Goal: Ask a question

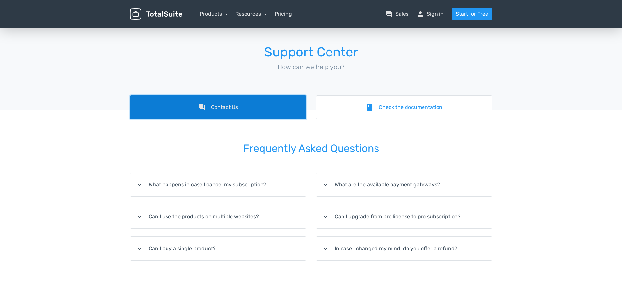
click at [203, 112] on link "forum Contact Us" at bounding box center [218, 107] width 176 height 24
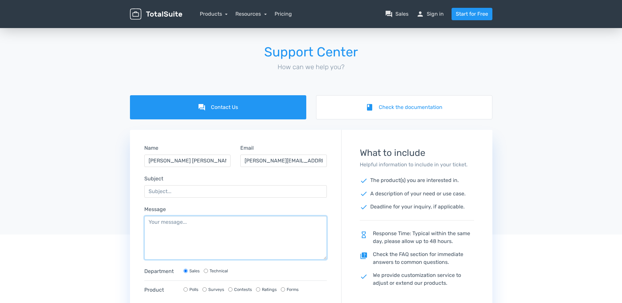
click at [198, 246] on textarea "Message" at bounding box center [235, 238] width 183 height 44
paste textarea "[URL][DOMAIN_NAME]"
type textarea "[URL][DOMAIN_NAME]"
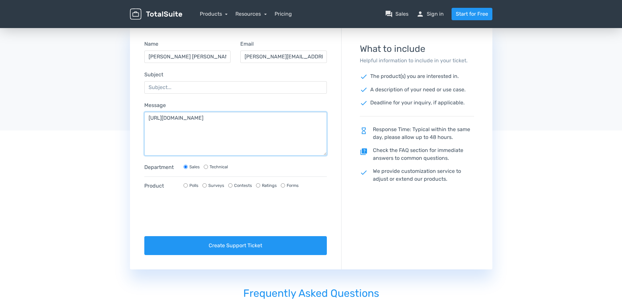
scroll to position [98, 0]
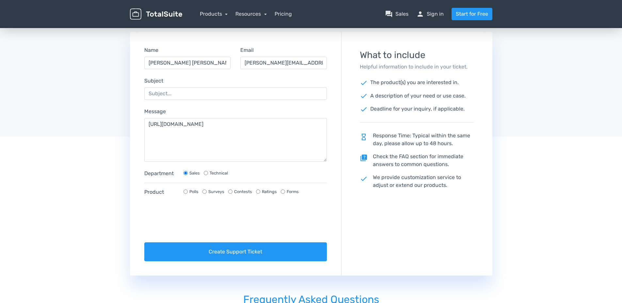
click at [207, 171] on input "Technical" at bounding box center [206, 173] width 4 height 4
radio input "true"
radio input "false"
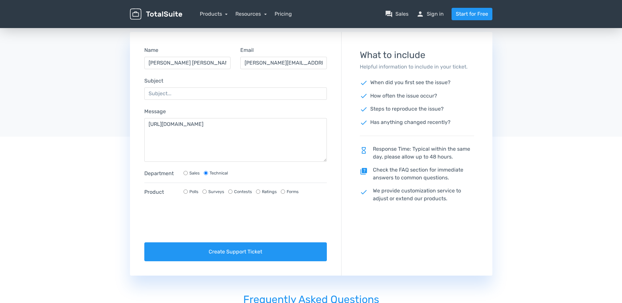
click at [256, 193] on input "Ratings" at bounding box center [258, 192] width 4 height 4
radio input "true"
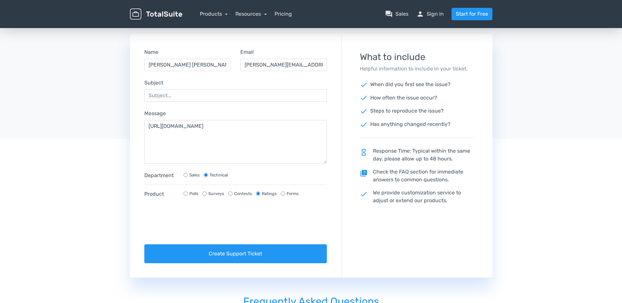
scroll to position [33, 0]
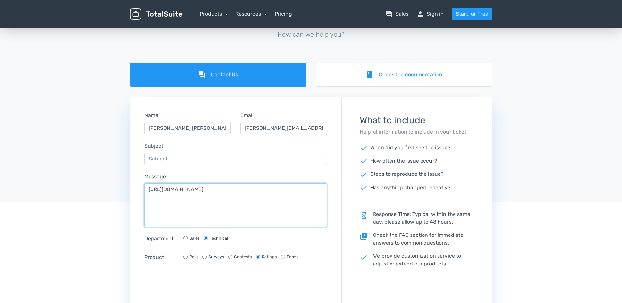
drag, startPoint x: 220, startPoint y: 190, endPoint x: 20, endPoint y: 183, distance: 200.0
click at [20, 183] on div "forum Contact Us book Check the documentation Name [PERSON_NAME] [PERSON_NAME] …" at bounding box center [311, 202] width 622 height 279
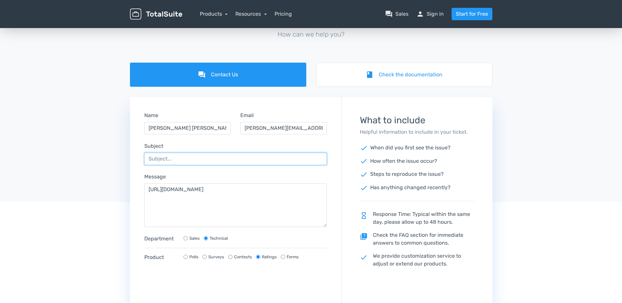
click at [181, 156] on input "Subject" at bounding box center [235, 159] width 183 height 12
type input "internal server error"
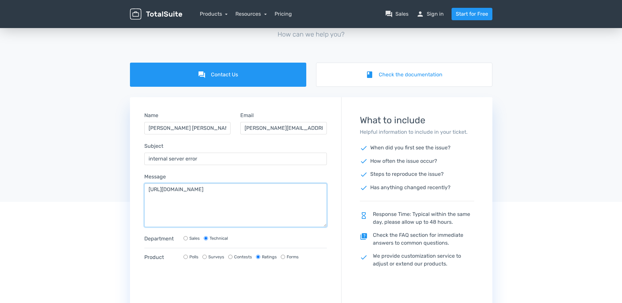
click at [149, 191] on textarea "[URL][DOMAIN_NAME]" at bounding box center [235, 206] width 183 height 44
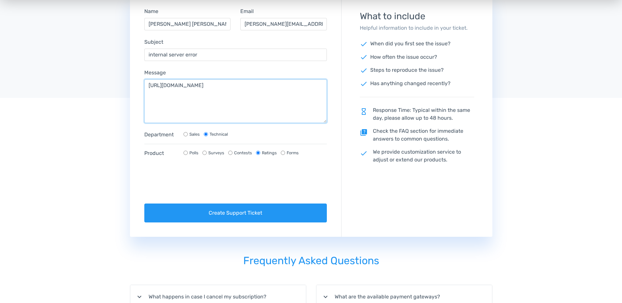
scroll to position [98, 0]
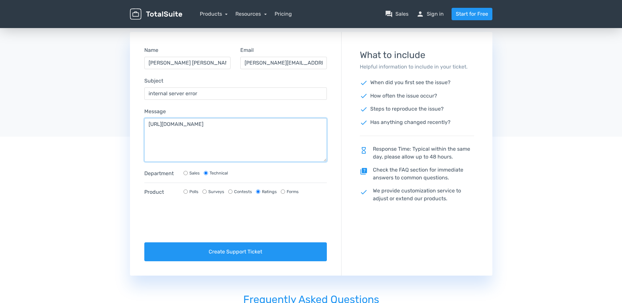
click at [154, 128] on textarea "[URL][DOMAIN_NAME]" at bounding box center [235, 140] width 183 height 44
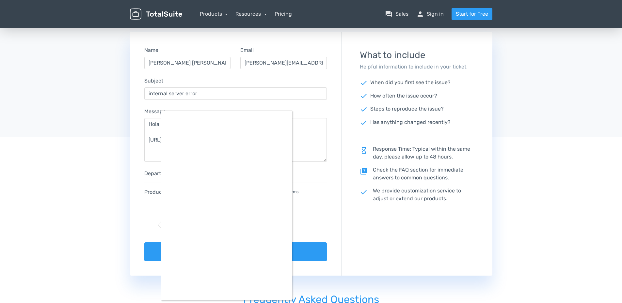
click at [308, 133] on div at bounding box center [311, 151] width 622 height 303
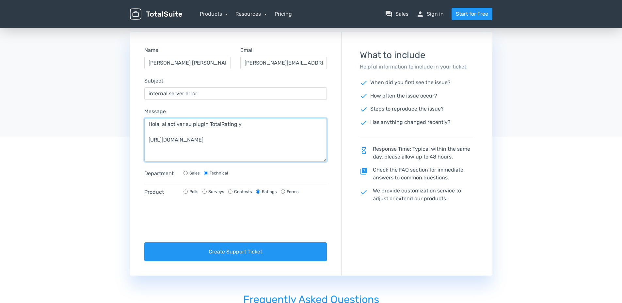
click at [281, 126] on textarea "Hola, al activar su plugin TotalRating y [URL][DOMAIN_NAME]" at bounding box center [235, 140] width 183 height 44
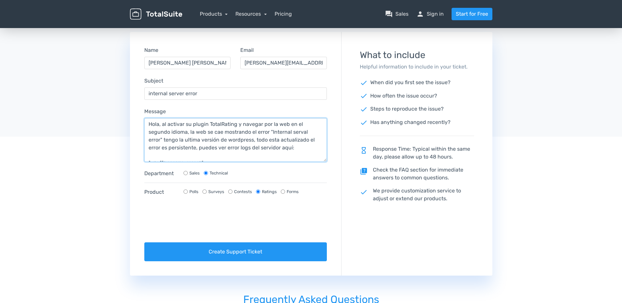
paste textarea "[URL][DOMAIN_NAME]"
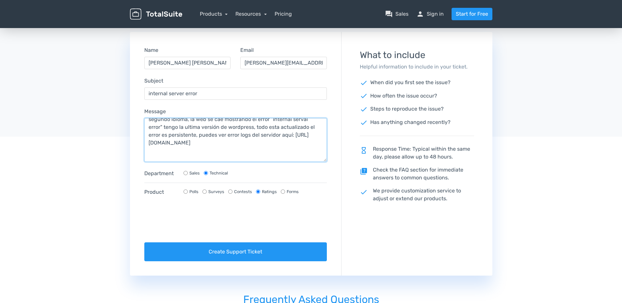
scroll to position [21, 0]
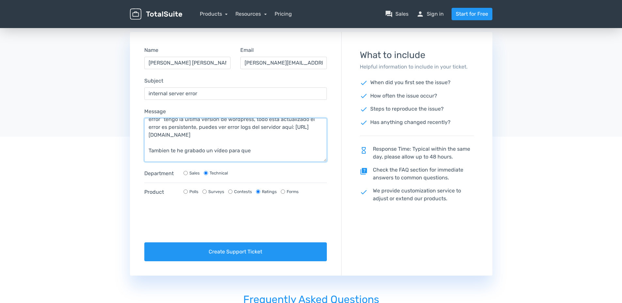
drag, startPoint x: 271, startPoint y: 157, endPoint x: 277, endPoint y: 155, distance: 6.0
click at [272, 157] on textarea "Hola, al activar su plugin TotalRating y navegar por la web en el segundo idiom…" at bounding box center [235, 140] width 183 height 44
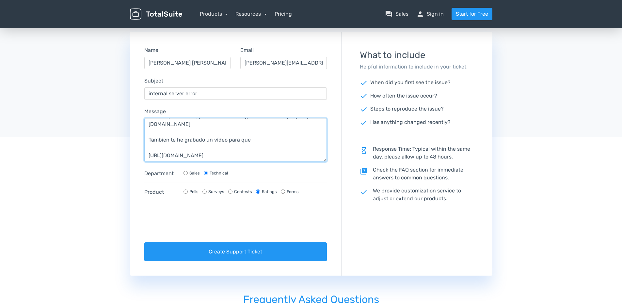
click at [259, 139] on textarea "Hola, al activar su plugin TotalRating y navegar por la web en el segundo idiom…" at bounding box center [235, 140] width 183 height 44
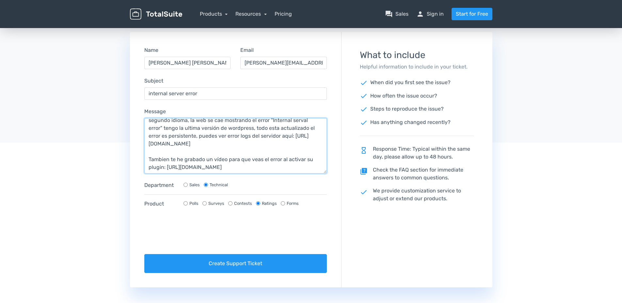
scroll to position [26, 0]
drag, startPoint x: 323, startPoint y: 160, endPoint x: 323, endPoint y: 174, distance: 13.4
click at [323, 174] on textarea "Hola, al activar su plugin TotalRating y navegar por la web en el segundo idiom…" at bounding box center [235, 146] width 183 height 56
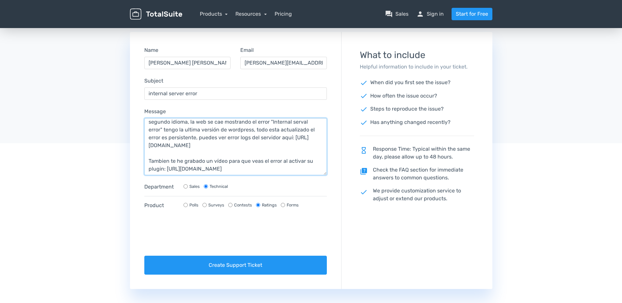
click at [311, 171] on textarea "Hola, al activar su plugin TotalRating y navegar por la web en el segundo idiom…" at bounding box center [235, 146] width 183 height 57
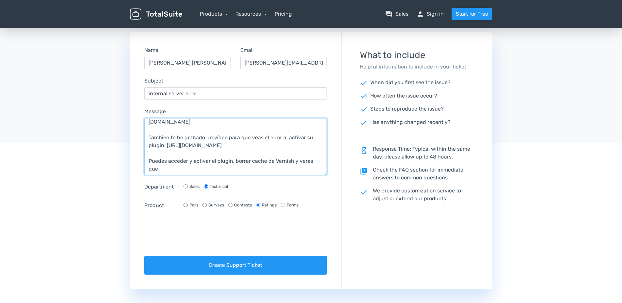
scroll to position [46, 0]
paste textarea "[URL][DOMAIN_NAME]"
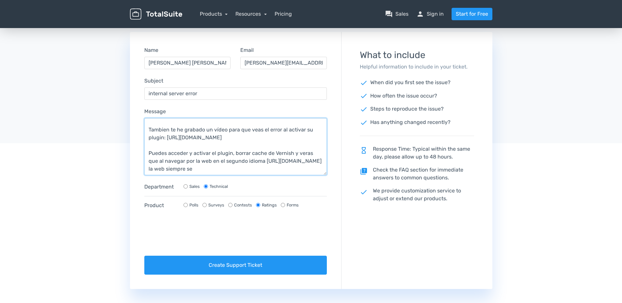
scroll to position [62, 0]
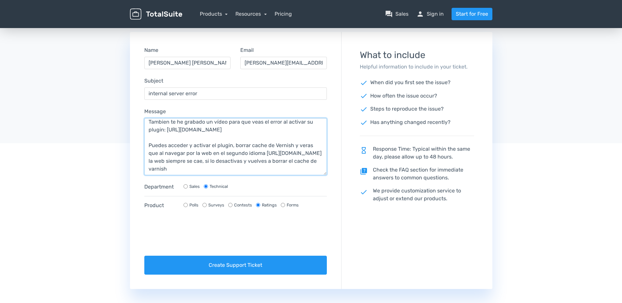
click at [277, 148] on textarea "Hola, al activar su plugin TotalRating y navegar por la web en el segundo idiom…" at bounding box center [235, 146] width 183 height 57
drag, startPoint x: 289, startPoint y: 173, endPoint x: 280, endPoint y: 174, distance: 8.5
click at [280, 174] on textarea "Hola, al activar su plugin TotalRating y navegar por la web en el segundo idiom…" at bounding box center [235, 146] width 183 height 57
click at [289, 170] on textarea "Hola, al activar su plugin TotalRating y navegar por la web en el segundo idiom…" at bounding box center [235, 146] width 183 height 57
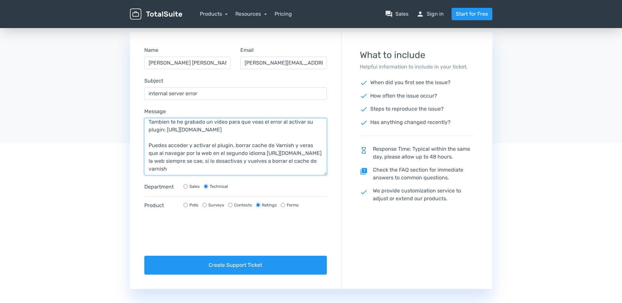
click at [281, 153] on textarea "Hola, al activar su plugin TotalRating y navegar por la web en el segundo idiom…" at bounding box center [235, 146] width 183 height 57
click at [280, 149] on textarea "Hola, al activar su plugin TotalRating y navegar por la web en el segundo idiom…" at bounding box center [235, 146] width 183 height 57
paste textarea "v"
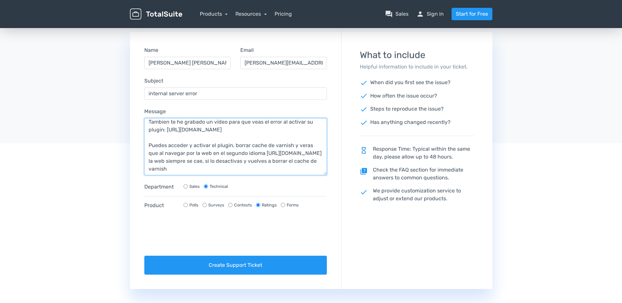
click at [309, 172] on textarea "Hola, al activar su plugin TotalRating y navegar por la web en el segundo idiom…" at bounding box center [235, 146] width 183 height 57
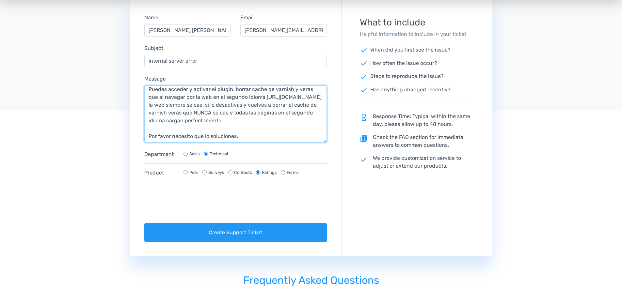
scroll to position [96, 0]
click at [258, 139] on textarea "Hola, al activar su plugin TotalRating y navegar por la web en el segundo idiom…" at bounding box center [235, 114] width 183 height 57
click at [206, 121] on textarea "Hola, al activar su plugin TotalRating y navegar por la web en el segundo idiom…" at bounding box center [235, 114] width 183 height 57
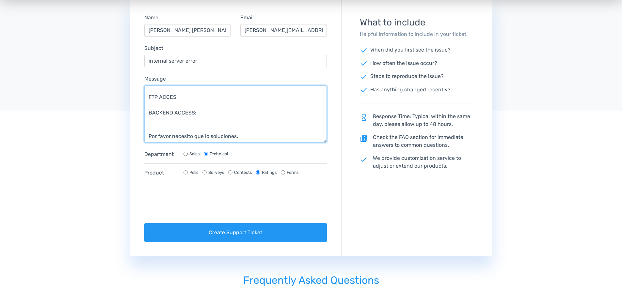
scroll to position [136, 0]
paste textarea "[URL][DOMAIN_NAME]"
paste textarea "[EMAIL_ADDRESS][DOMAIN_NAME]"
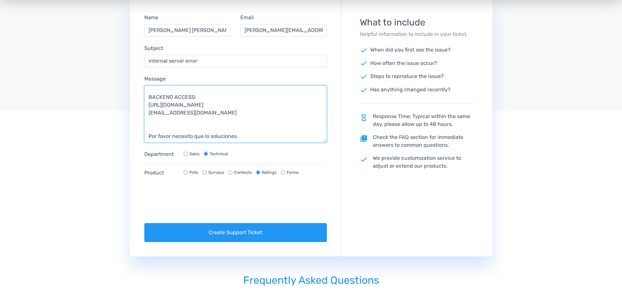
paste textarea "@pWDkjmwZi^lb6gHuV*gFCl"
click at [148, 107] on textarea "Hola, al activar su plugin TotalRating y navegar por la web en el segundo idiom…" at bounding box center [235, 114] width 183 height 57
paste textarea "ACCESS URL"
click at [147, 115] on textarea "Hola, al activar su plugin TotalRating y navegar por la web en el segundo idiom…" at bounding box center [235, 114] width 183 height 57
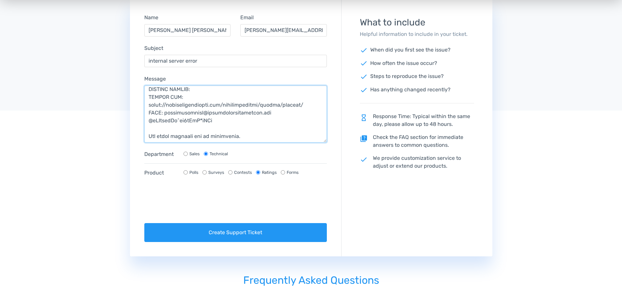
click at [149, 121] on textarea "Message" at bounding box center [235, 114] width 183 height 57
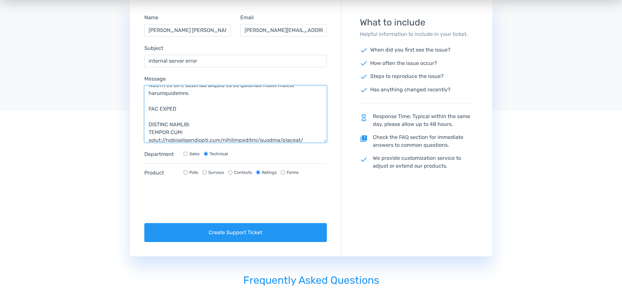
scroll to position [122, 0]
click at [183, 128] on textarea "Message" at bounding box center [235, 114] width 183 height 57
click at [165, 110] on textarea "Message" at bounding box center [235, 114] width 183 height 57
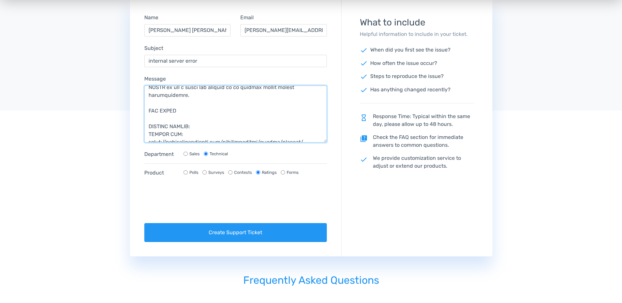
paste textarea "S"
paste textarea "[DOMAIN_NAME]"
paste textarea "visitnav"
paste textarea "w6#4TB1POd[7ka"
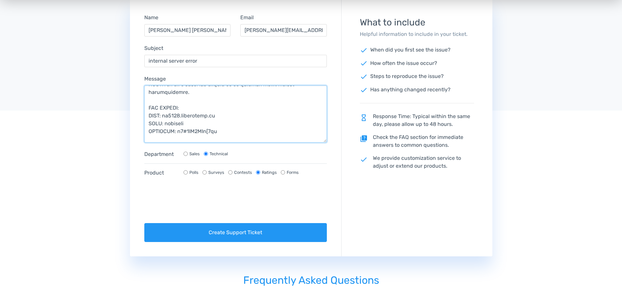
paste textarea "WORDPRESS FOLDER"
paste textarea "/public_html/[DOMAIN_NAME][URL]"
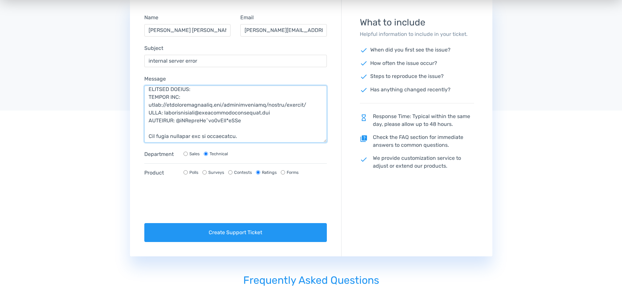
scroll to position [0, 0]
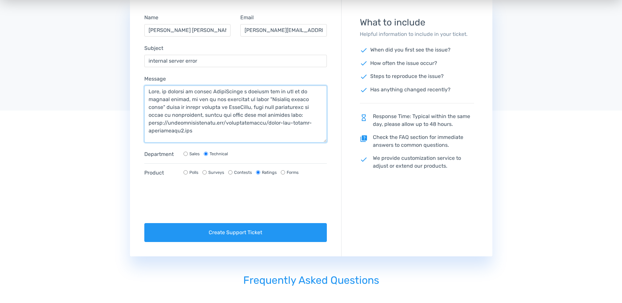
drag, startPoint x: 294, startPoint y: 116, endPoint x: 124, endPoint y: 73, distance: 175.1
click at [124, 73] on div "forum Contact Us book Check the documentation Name [PERSON_NAME] [PERSON_NAME] …" at bounding box center [311, 111] width 622 height 292
paste textarea "ello, when I activate your TotalRating plugin and browse the website in the sec…"
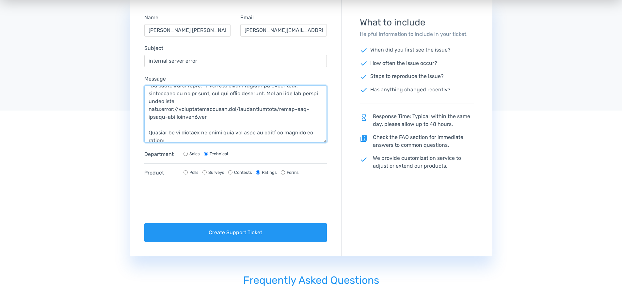
scroll to position [98, 0]
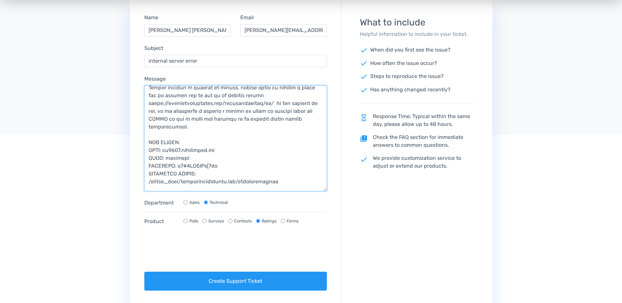
drag, startPoint x: 324, startPoint y: 142, endPoint x: 275, endPoint y: 169, distance: 55.5
click at [319, 190] on textarea "Message" at bounding box center [235, 139] width 183 height 106
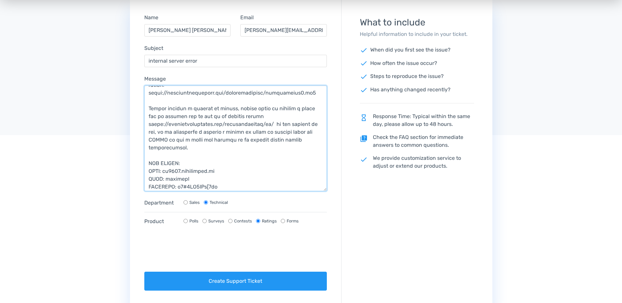
scroll to position [65, 0]
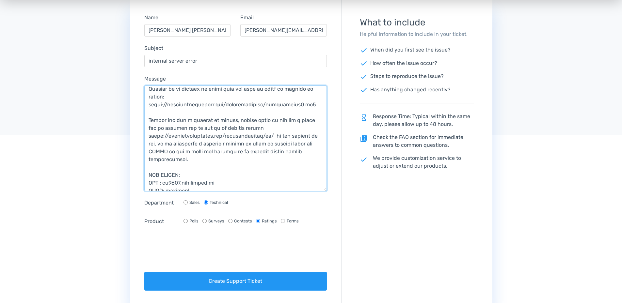
drag, startPoint x: 162, startPoint y: 119, endPoint x: 346, endPoint y: 182, distance: 194.1
click at [196, 160] on textarea "Message" at bounding box center [235, 139] width 183 height 106
paste textarea "You can access and activate the plugin, clear the varnish cache and you will se…"
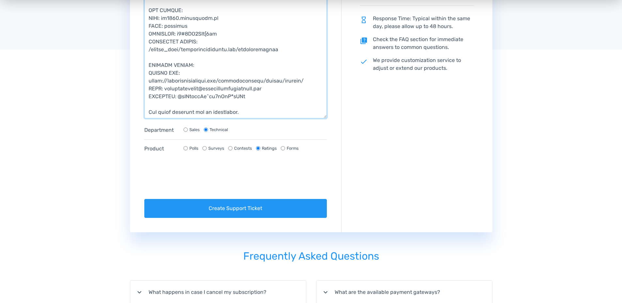
scroll to position [132, 0]
drag, startPoint x: 323, startPoint y: 91, endPoint x: 323, endPoint y: 116, distance: 25.1
click at [323, 116] on textarea "Message" at bounding box center [235, 53] width 183 height 131
click at [149, 112] on textarea "Message" at bounding box center [235, 53] width 183 height 131
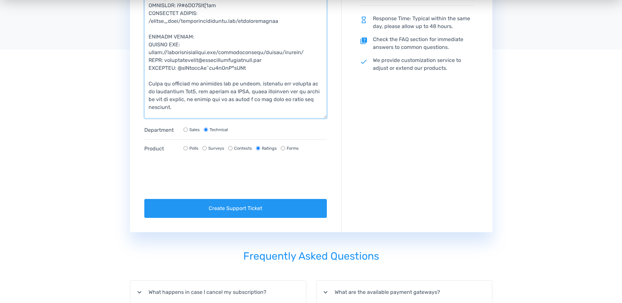
scroll to position [169, 0]
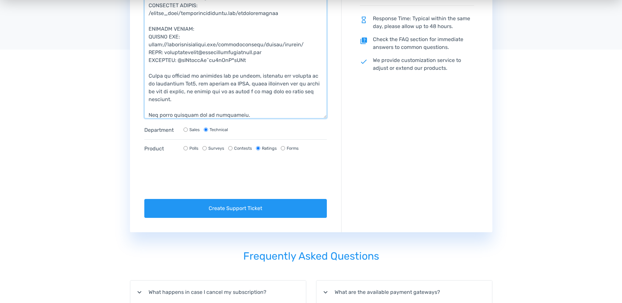
click at [263, 112] on textarea "Message" at bounding box center [235, 53] width 183 height 131
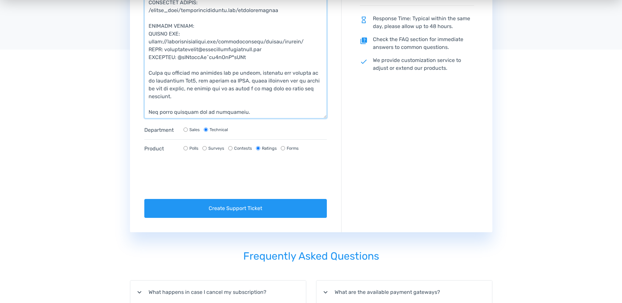
scroll to position [184, 0]
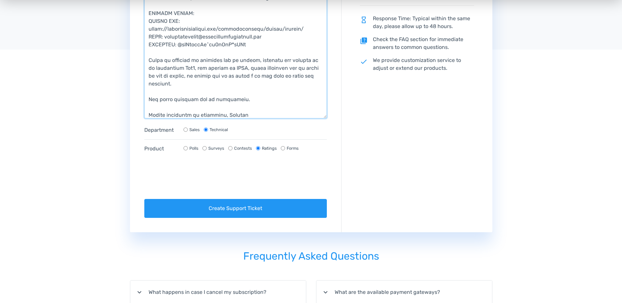
drag, startPoint x: 259, startPoint y: 116, endPoint x: 145, endPoint y: 56, distance: 128.4
click at [145, 56] on textarea "Message" at bounding box center [235, 53] width 183 height 131
paste textarea "Before detecting the problem with your plugin, contact The7 theme support and W…"
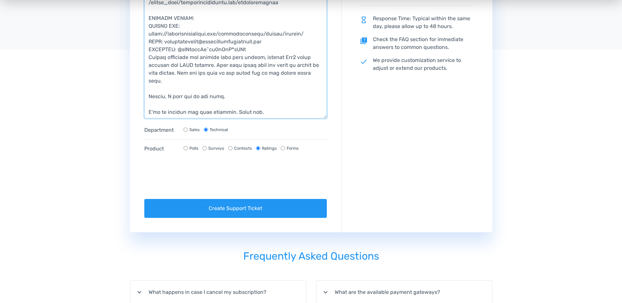
scroll to position [179, 0]
click at [268, 107] on textarea "Message" at bounding box center [235, 53] width 183 height 131
type textarea "Lorem, ipsu D sitametc adip ElitsEddoei tempor inc utlabo etd magnaal en adm ve…"
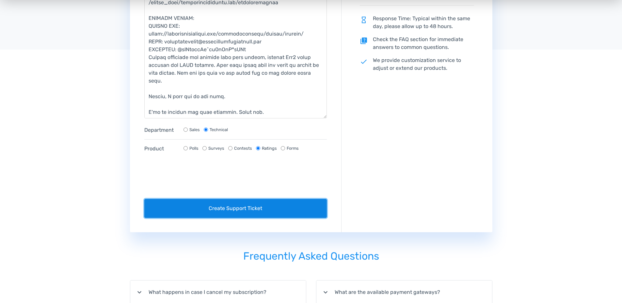
click at [248, 209] on button "Create Support Ticket" at bounding box center [235, 208] width 183 height 19
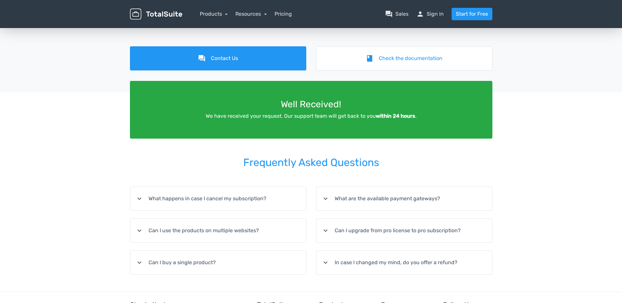
scroll to position [0, 0]
